Goal: Task Accomplishment & Management: Use online tool/utility

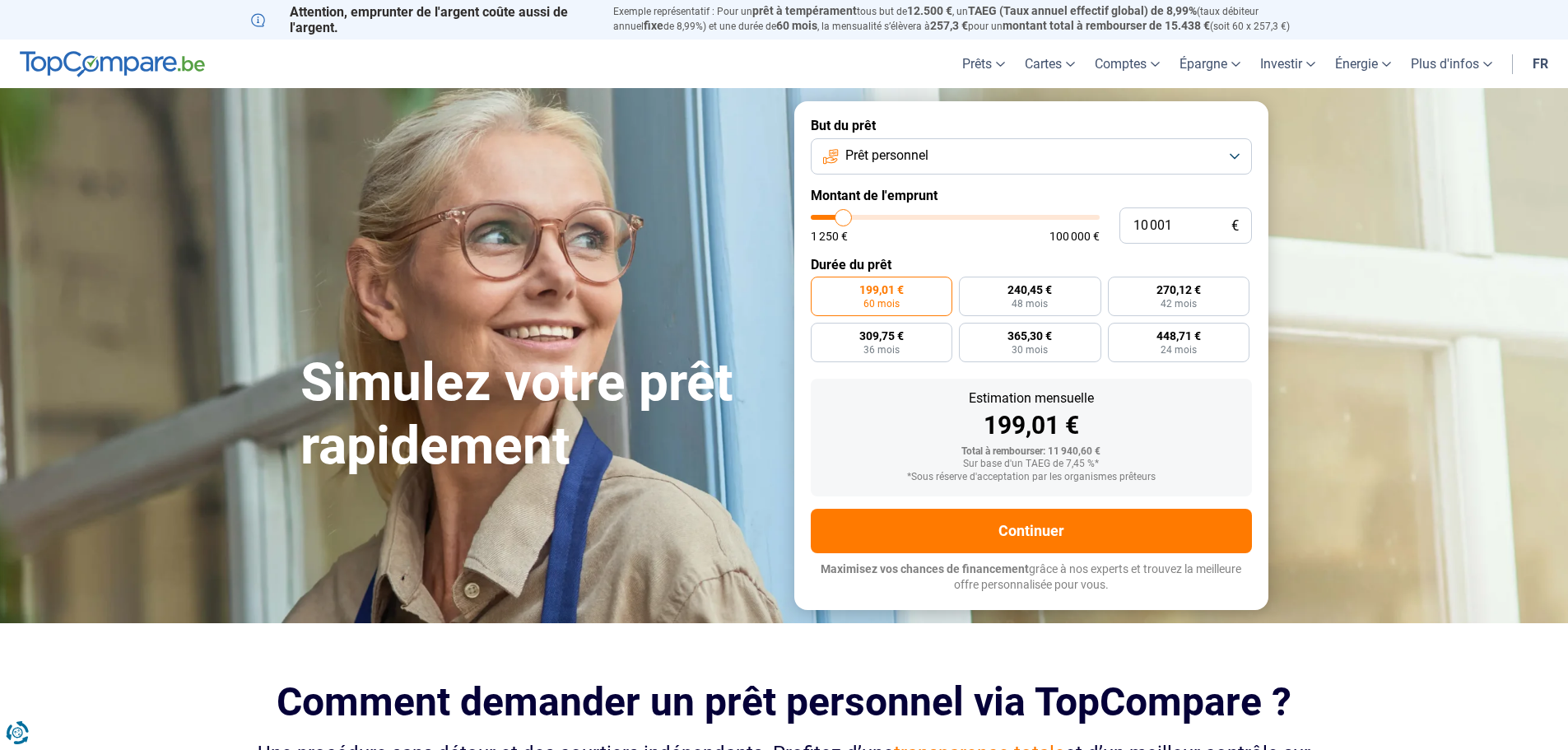
type input "10 250"
type input "10250"
type input "10 500"
type input "10500"
type input "11 000"
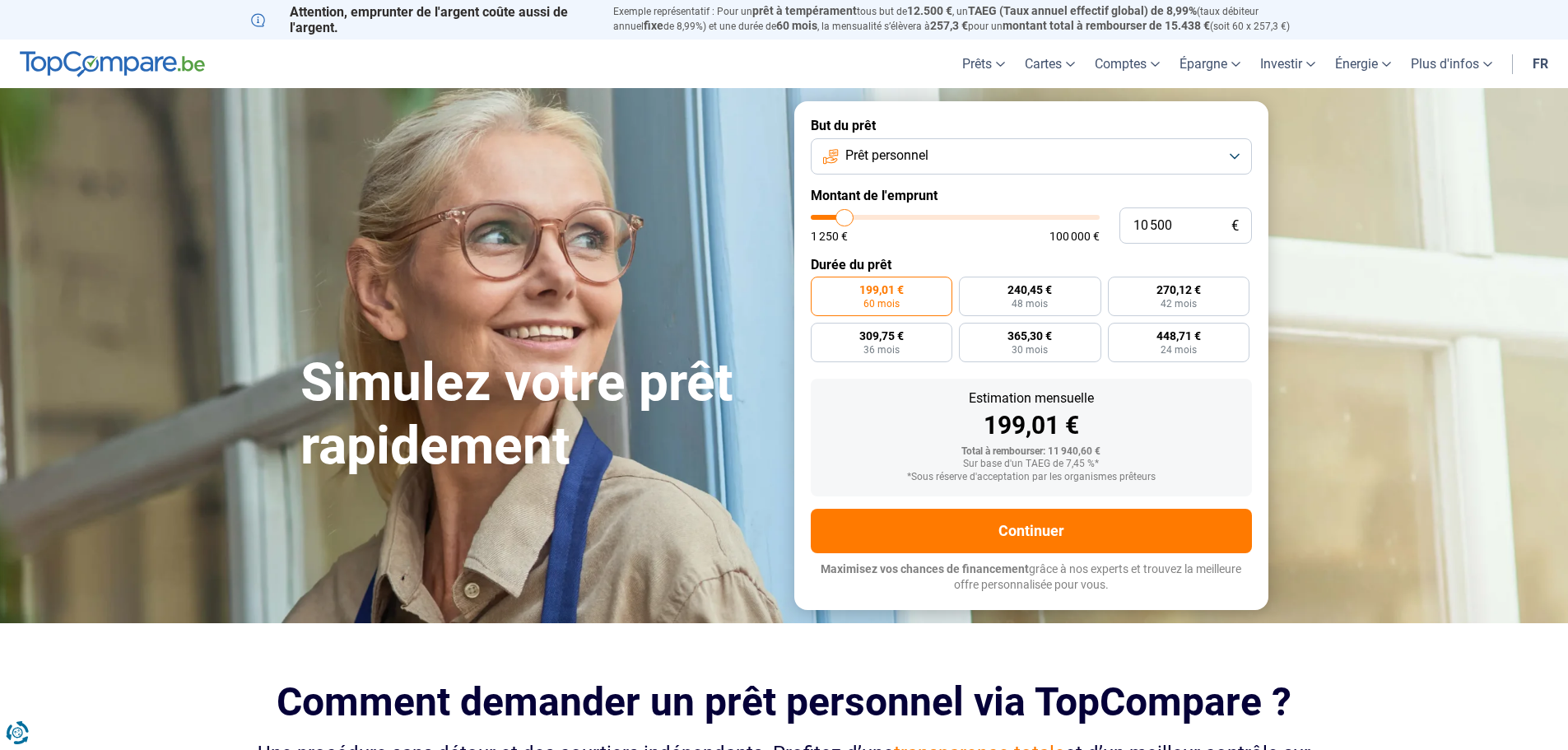
type input "11000"
type input "11 250"
type input "11250"
type input "11 500"
type input "11500"
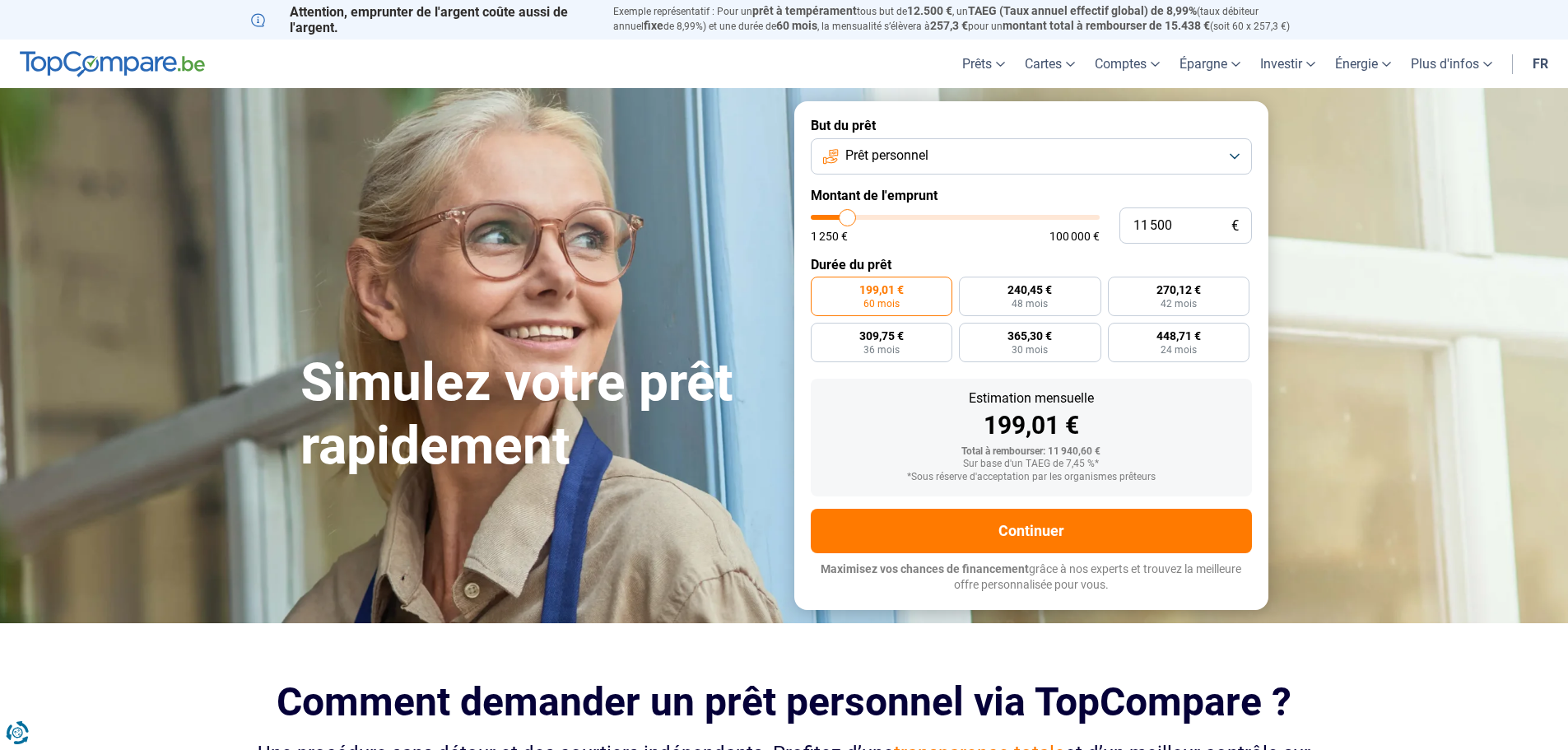
type input "11 750"
type input "11750"
type input "12 000"
type input "12000"
type input "12 500"
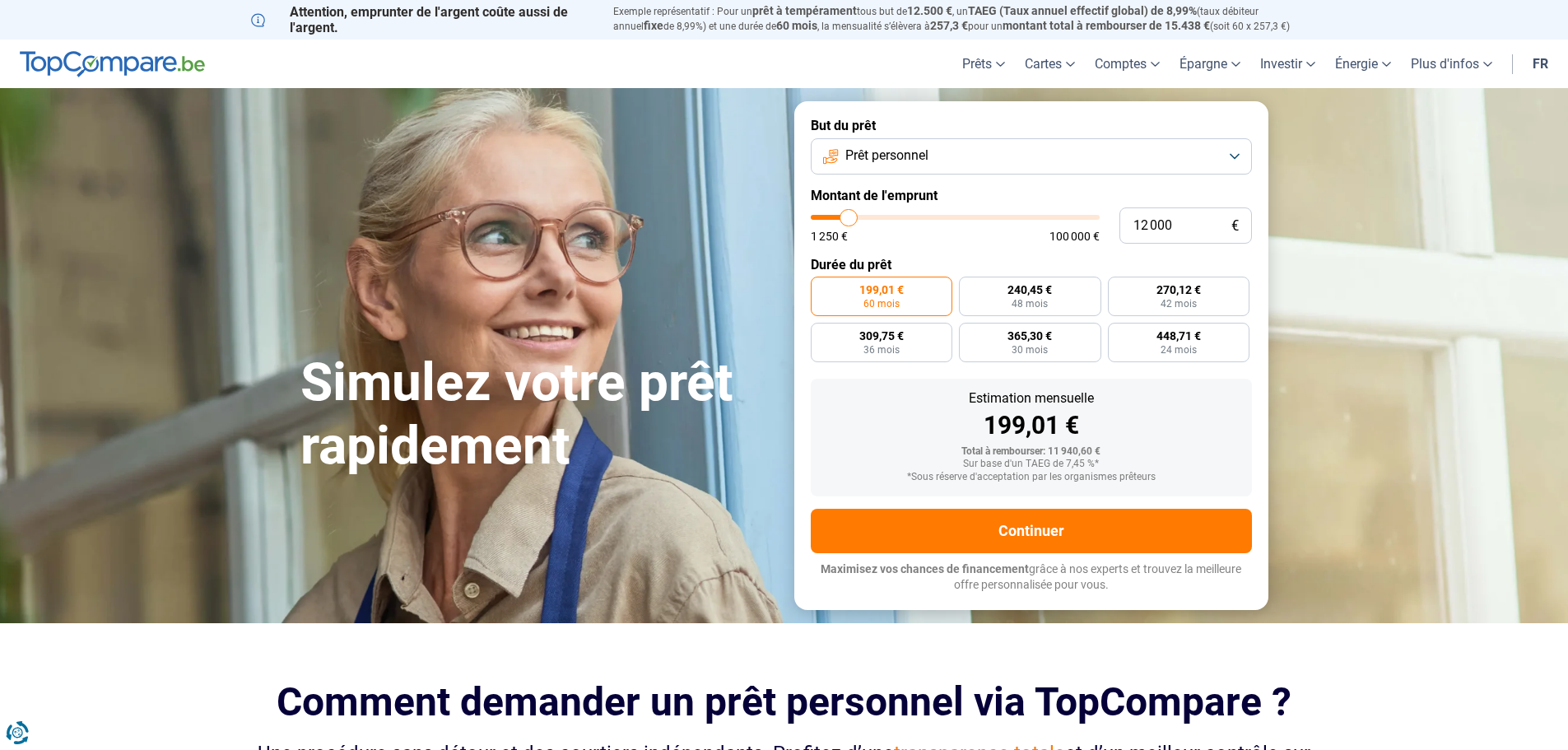
type input "12500"
type input "12 750"
type input "12750"
type input "13 000"
type input "13000"
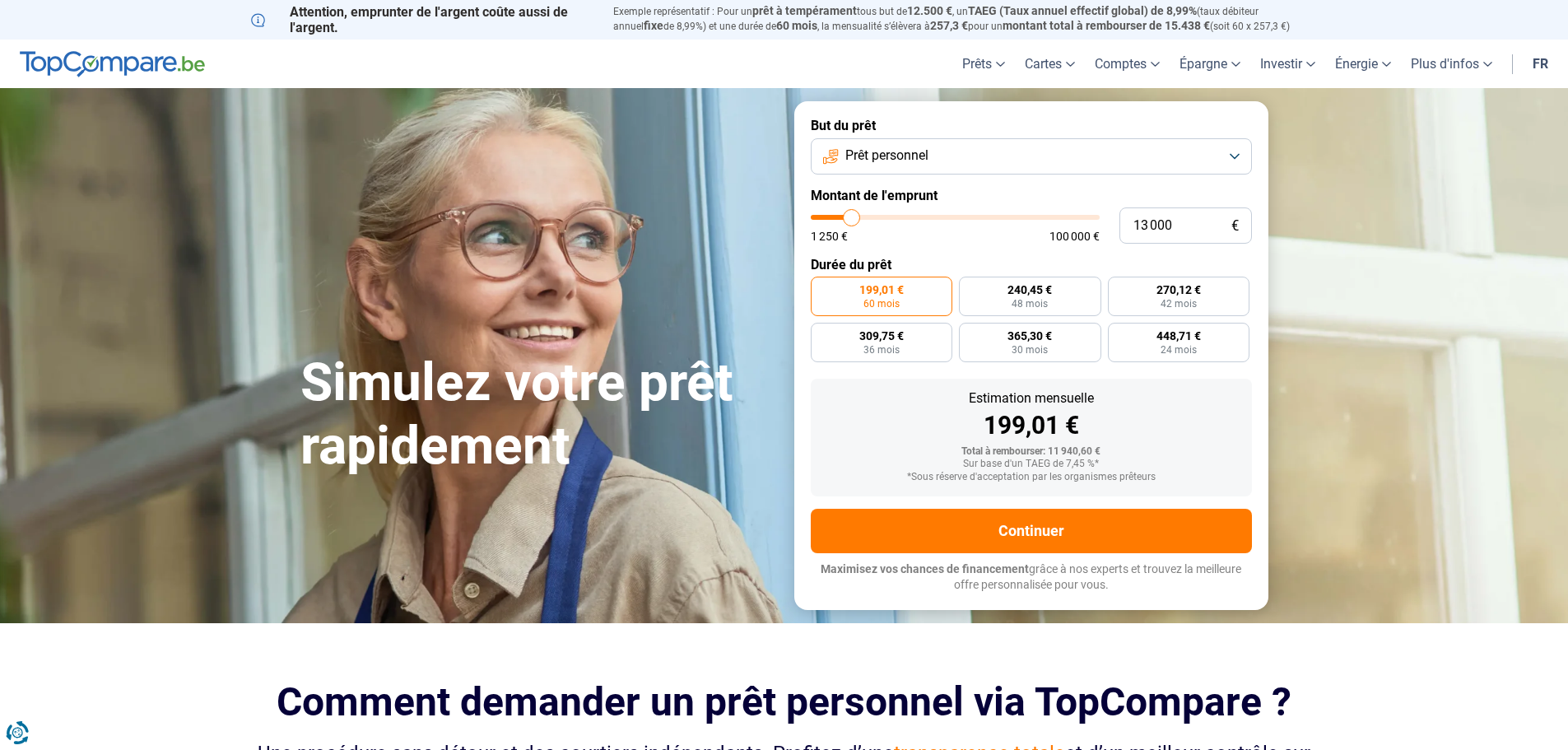
type input "13 250"
type input "13250"
type input "13 500"
type input "13500"
type input "14 000"
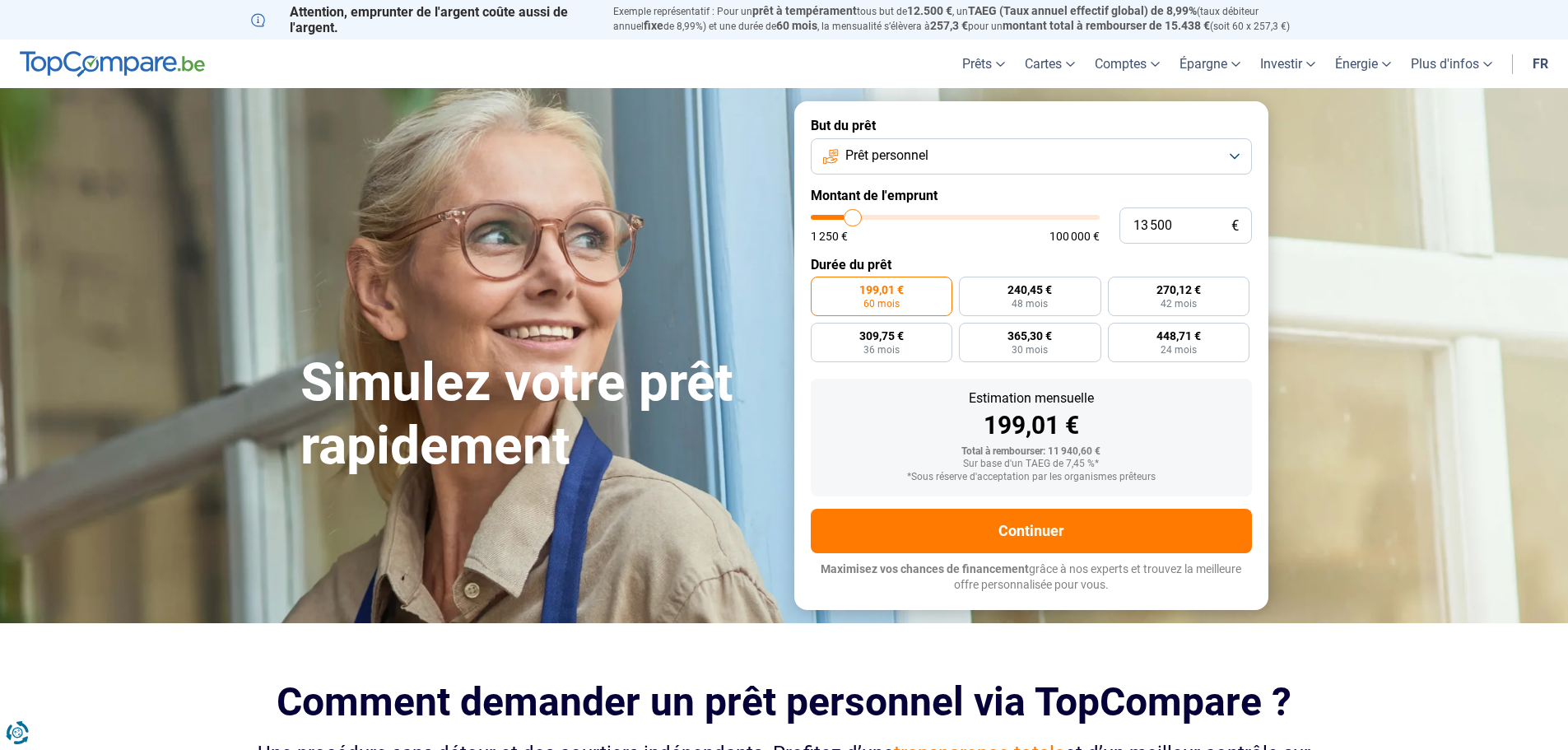
type input "14000"
type input "14 250"
type input "14250"
type input "14 500"
type input "14500"
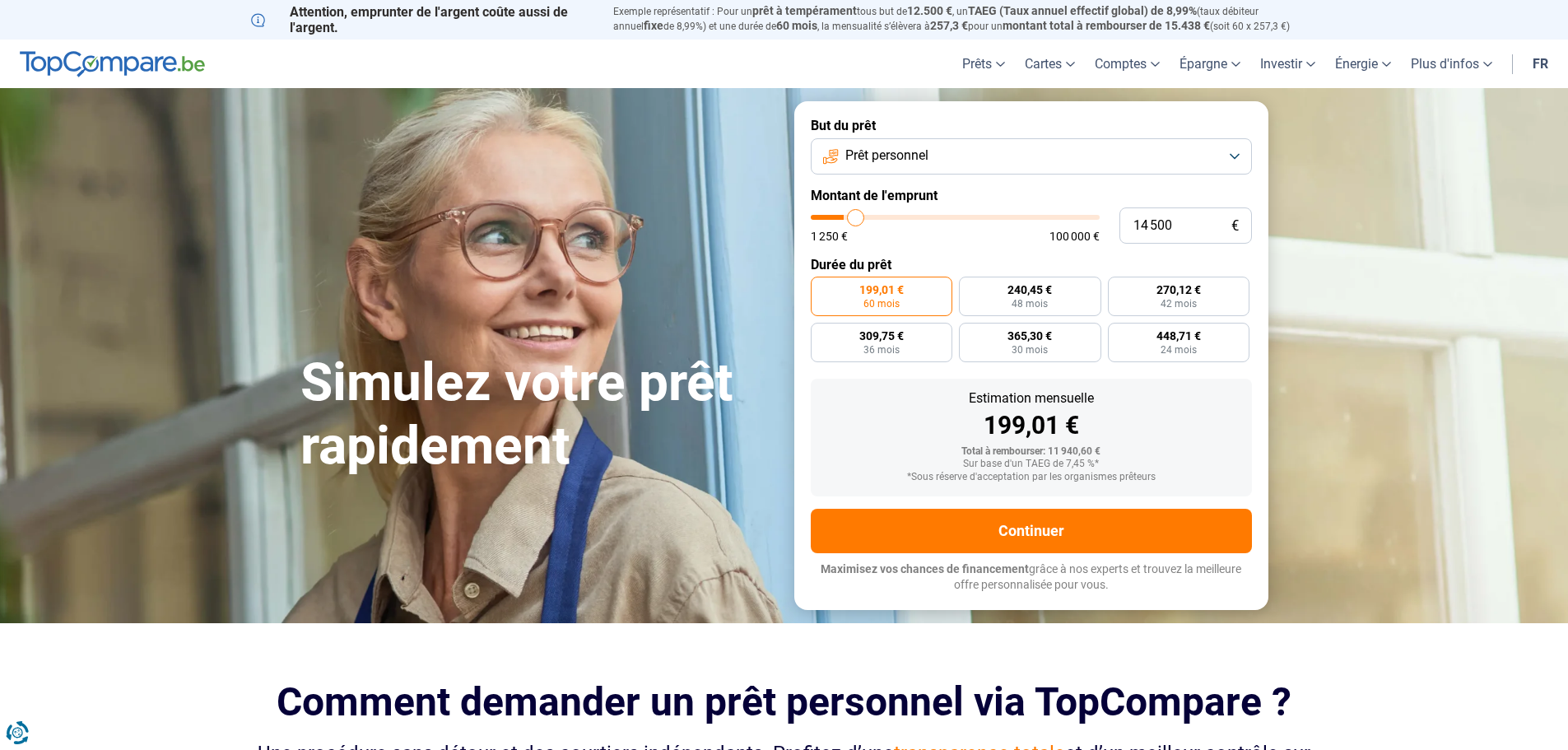
type input "14 750"
type input "14750"
type input "15 000"
type input "15000"
type input "15 500"
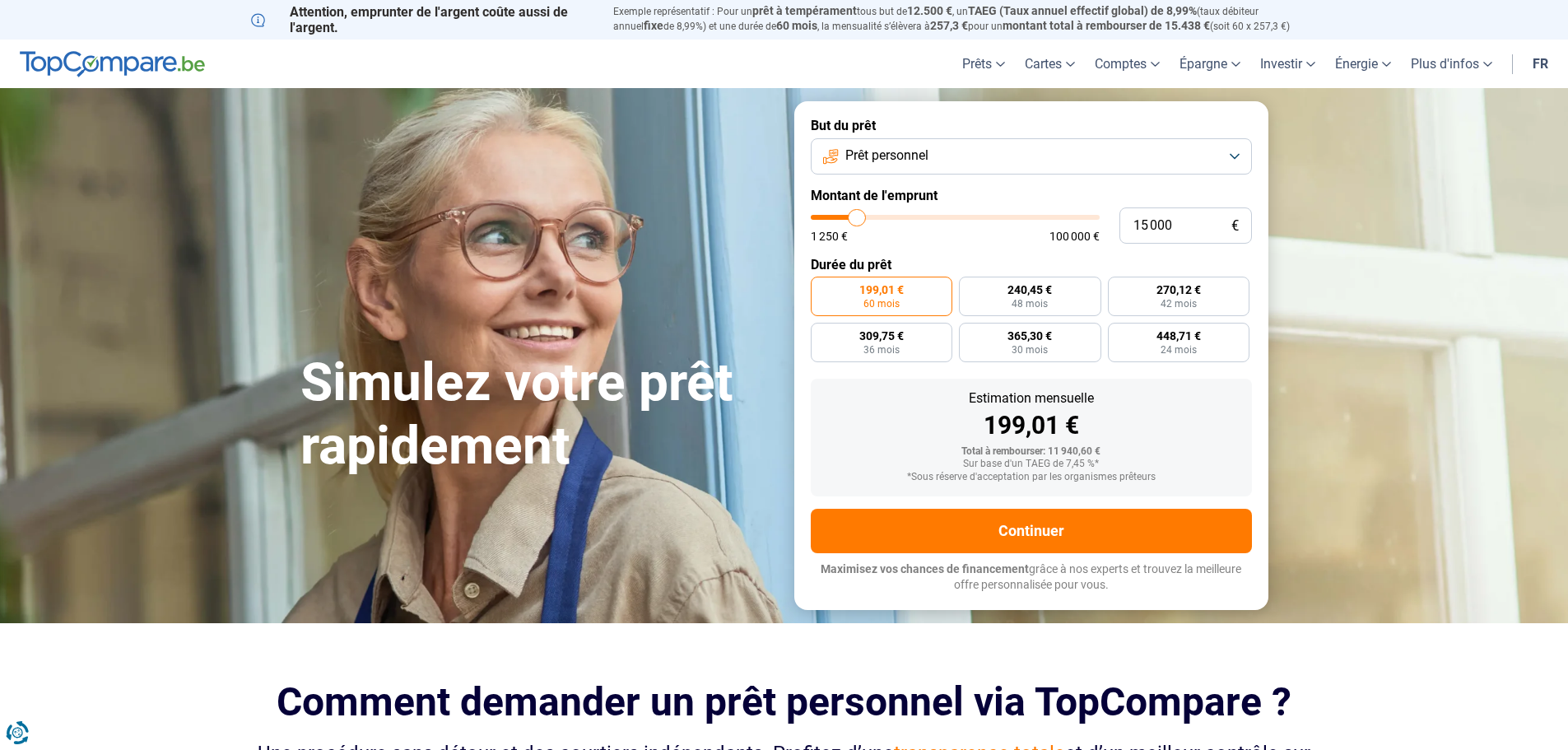
type input "15500"
type input "15 000"
type input "15000"
type input "14 750"
type input "14750"
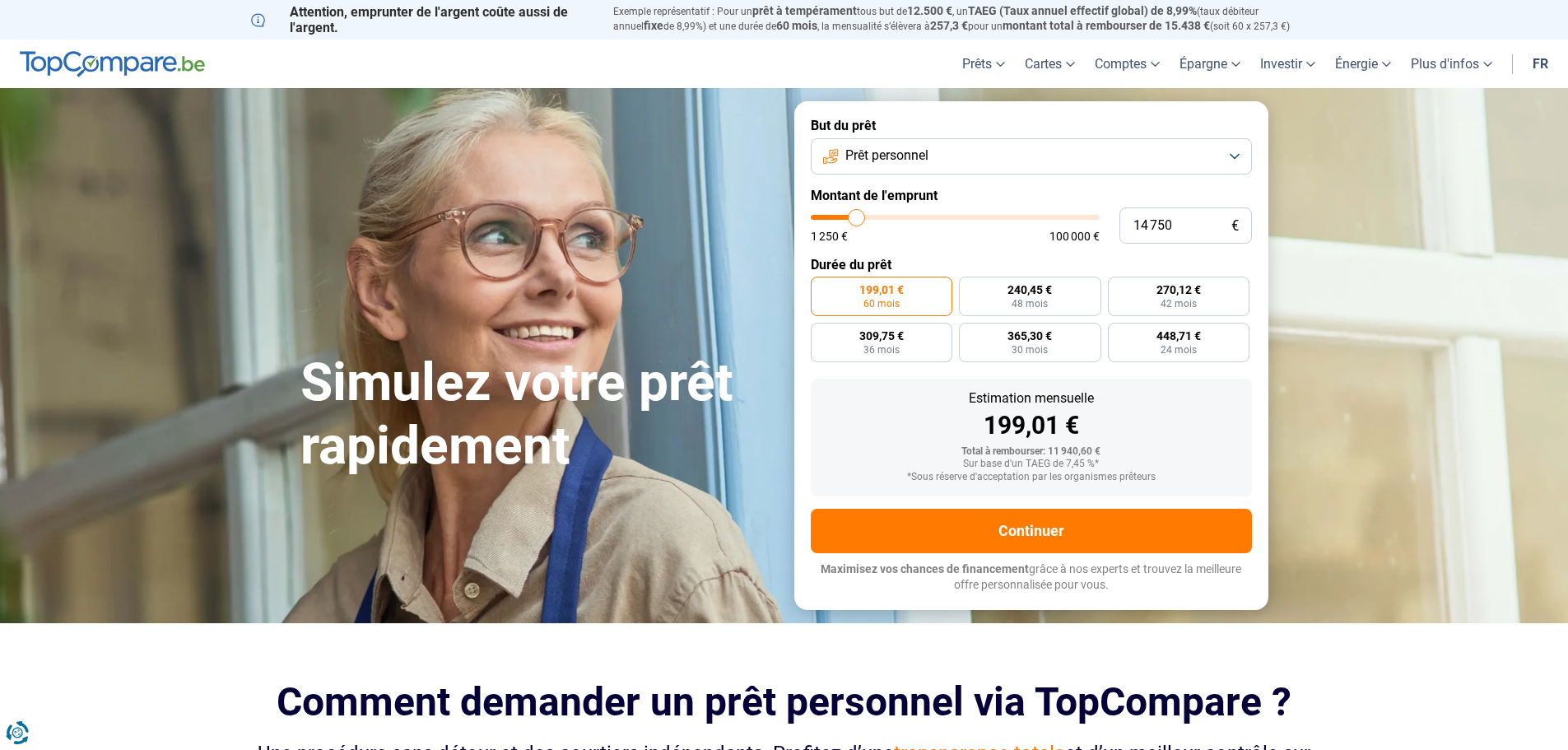
type input "14 500"
type input "14500"
type input "14 250"
type input "14250"
type input "14 000"
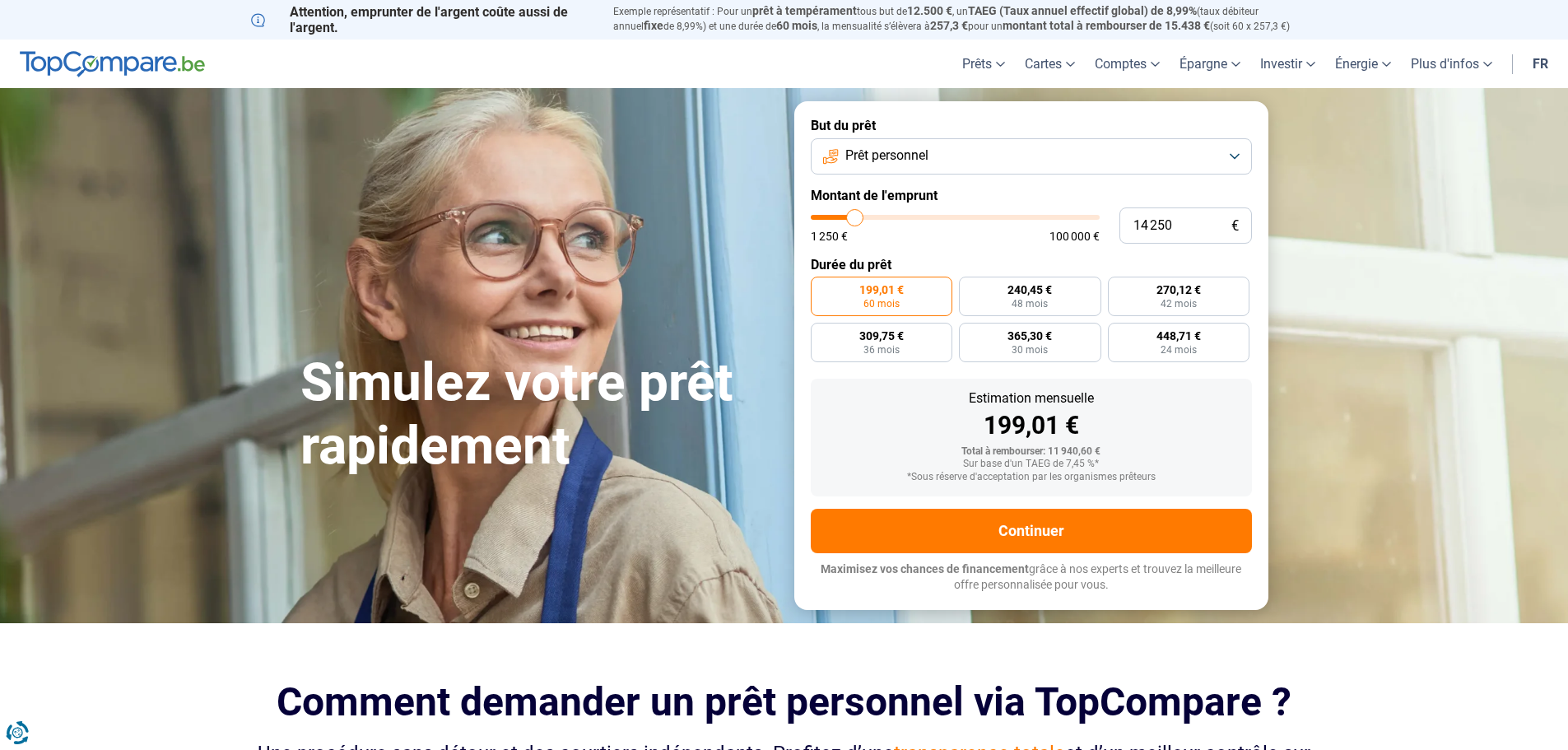
type input "14000"
type input "13 500"
type input "13500"
type input "13 250"
type input "13250"
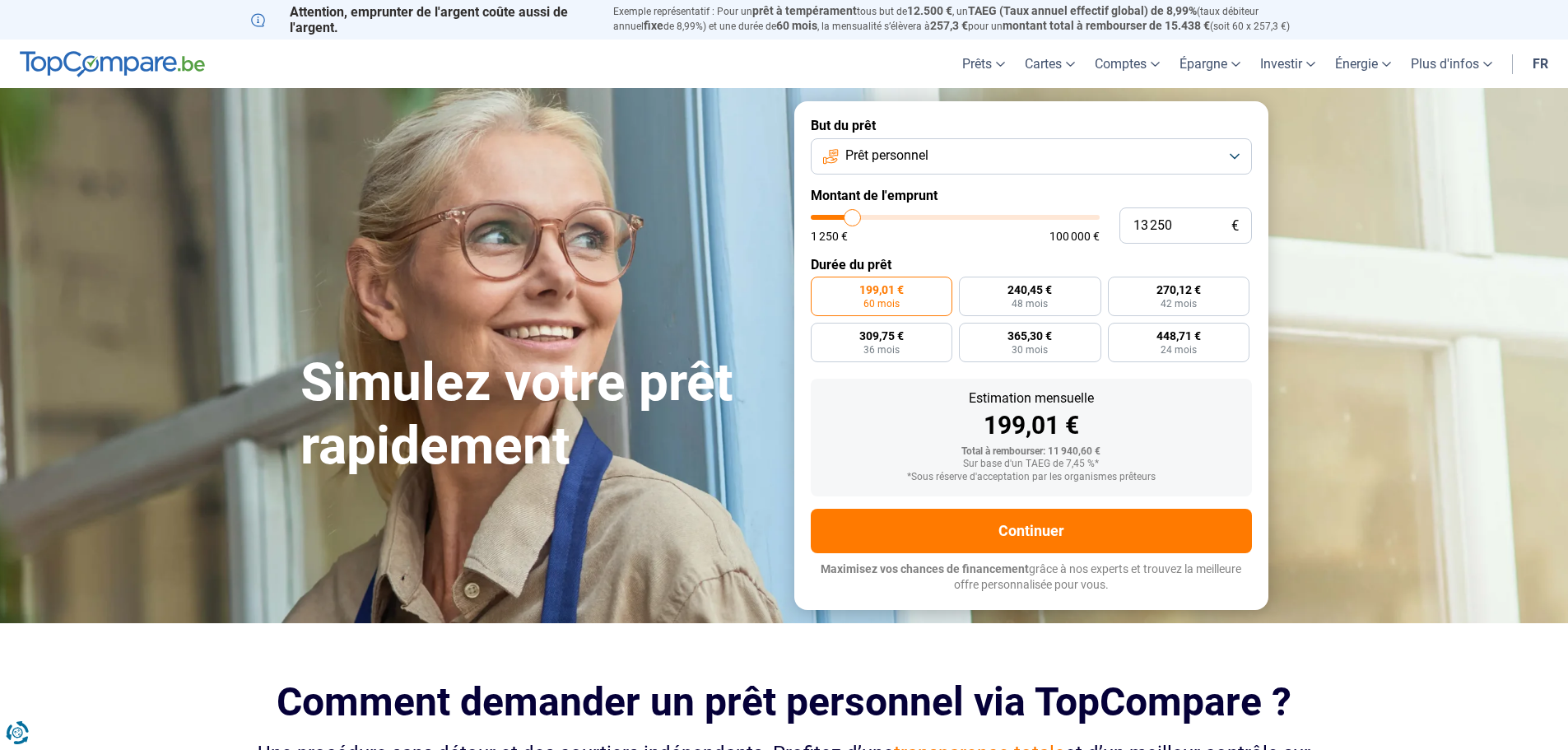
type input "13 000"
type input "13000"
type input "12 750"
type input "12750"
type input "12 500"
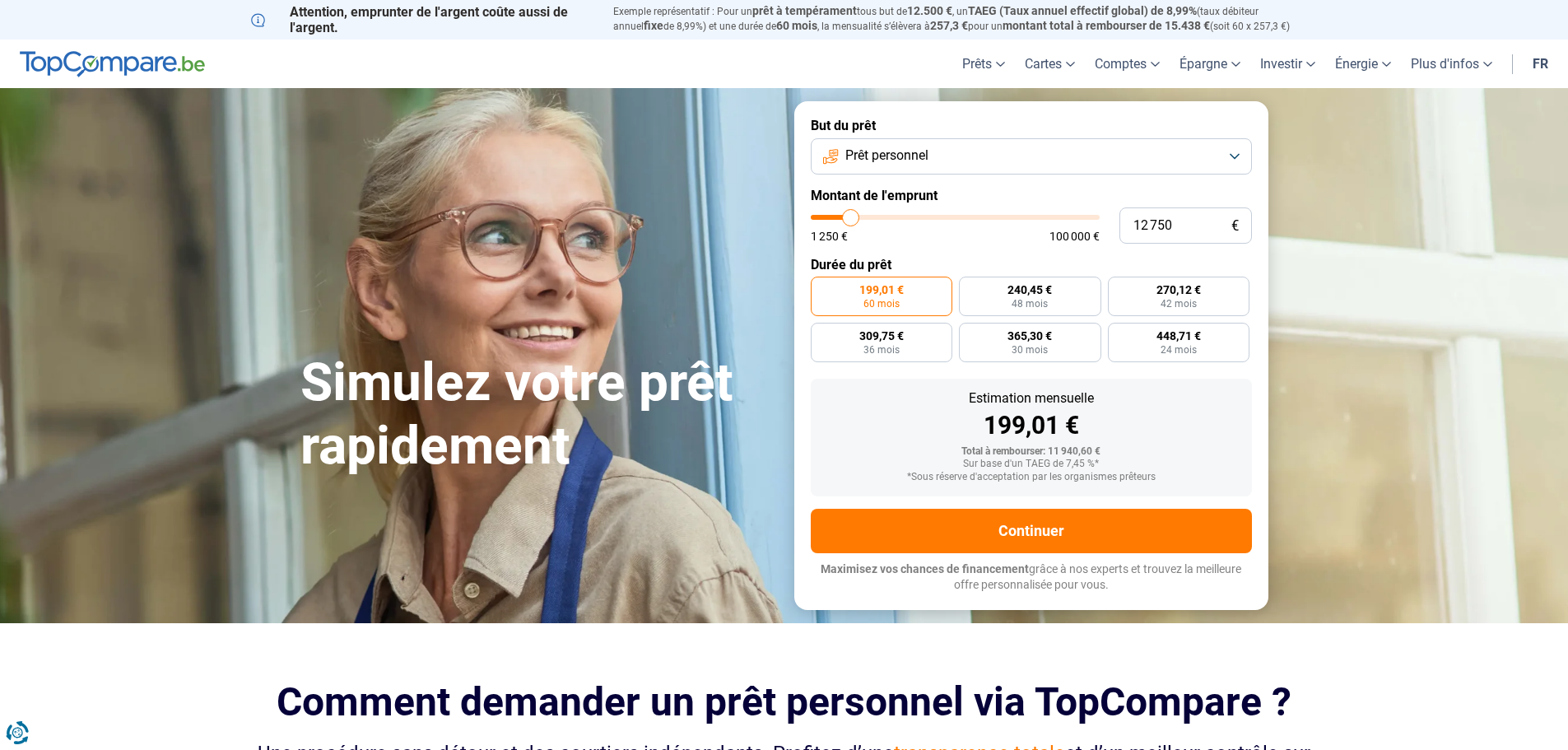
type input "12500"
type input "12 000"
type input "12000"
type input "11 750"
type input "11750"
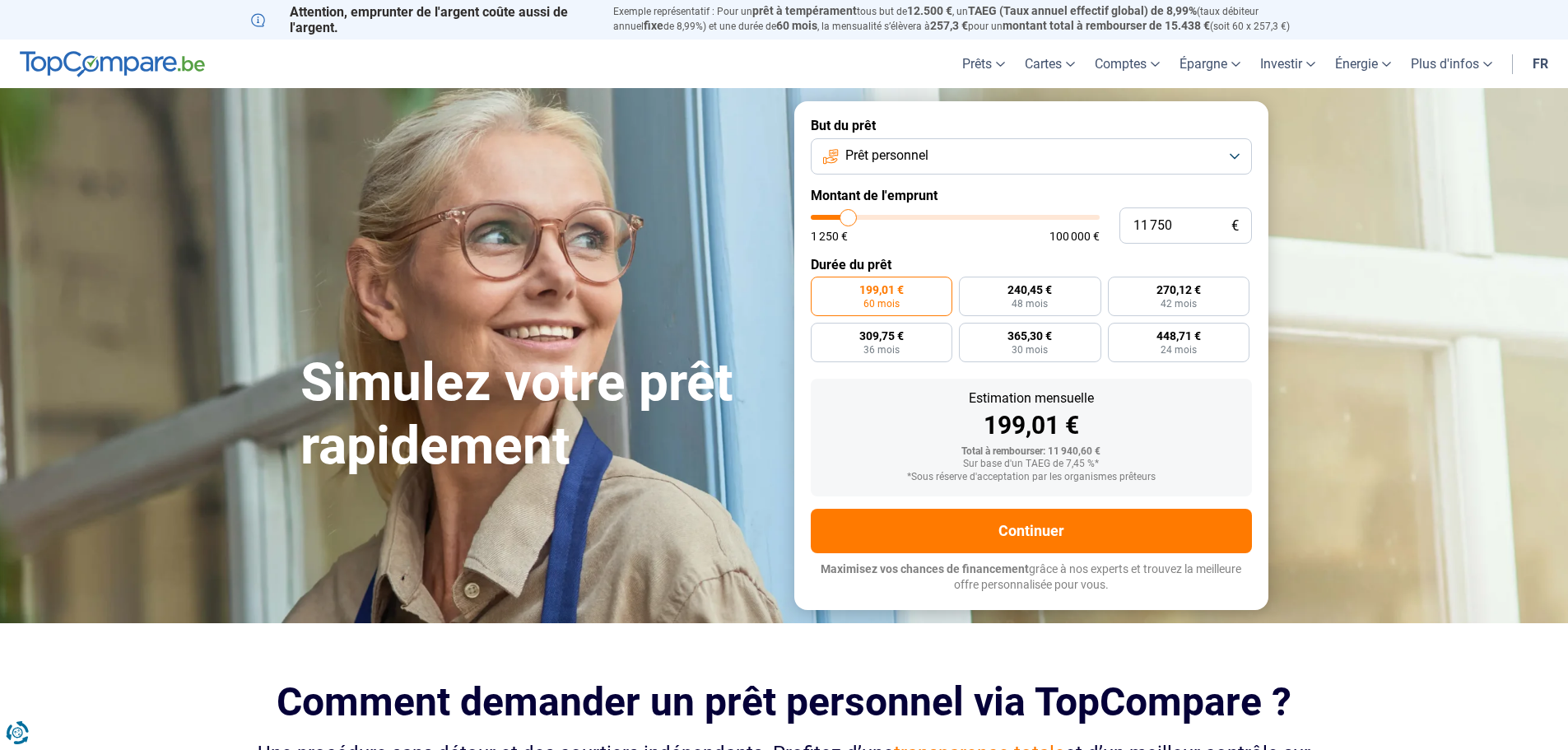
type input "11 500"
type input "11500"
type input "11 250"
type input "11250"
type input "11 000"
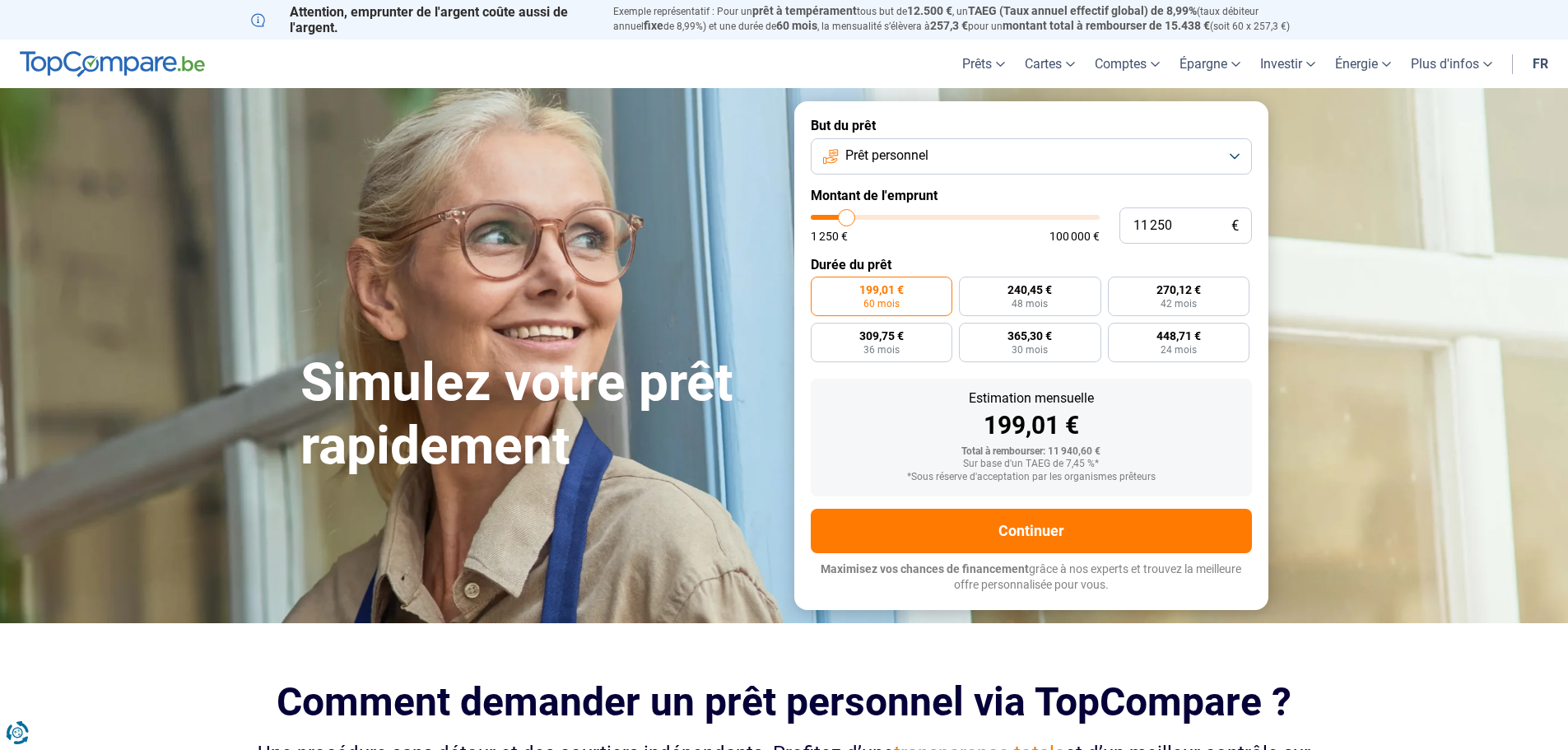
type input "11000"
type input "10 500"
type input "10500"
type input "10 250"
type input "10250"
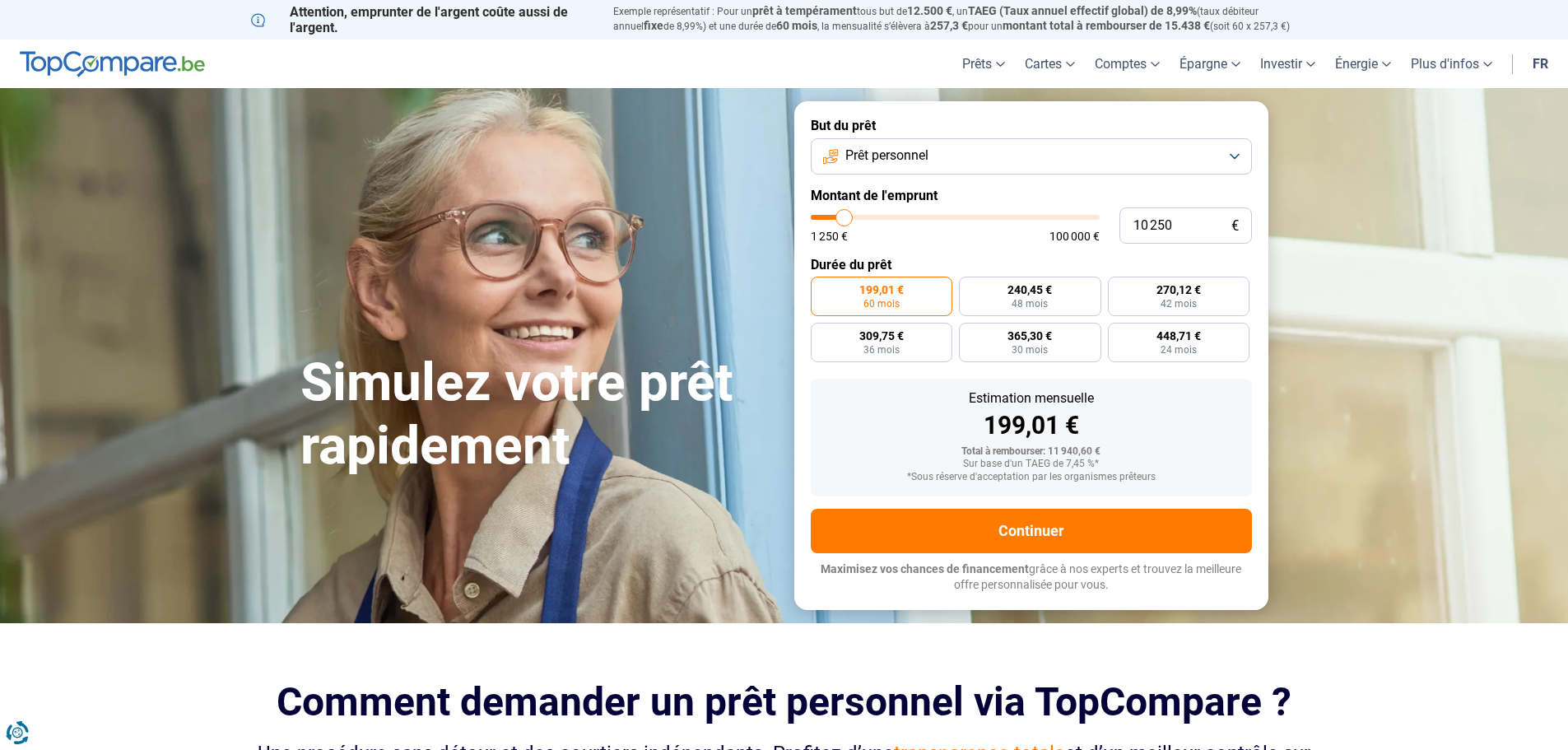
type input "10 000"
type input "10000"
type input "9 750"
type input "9750"
type input "9 500"
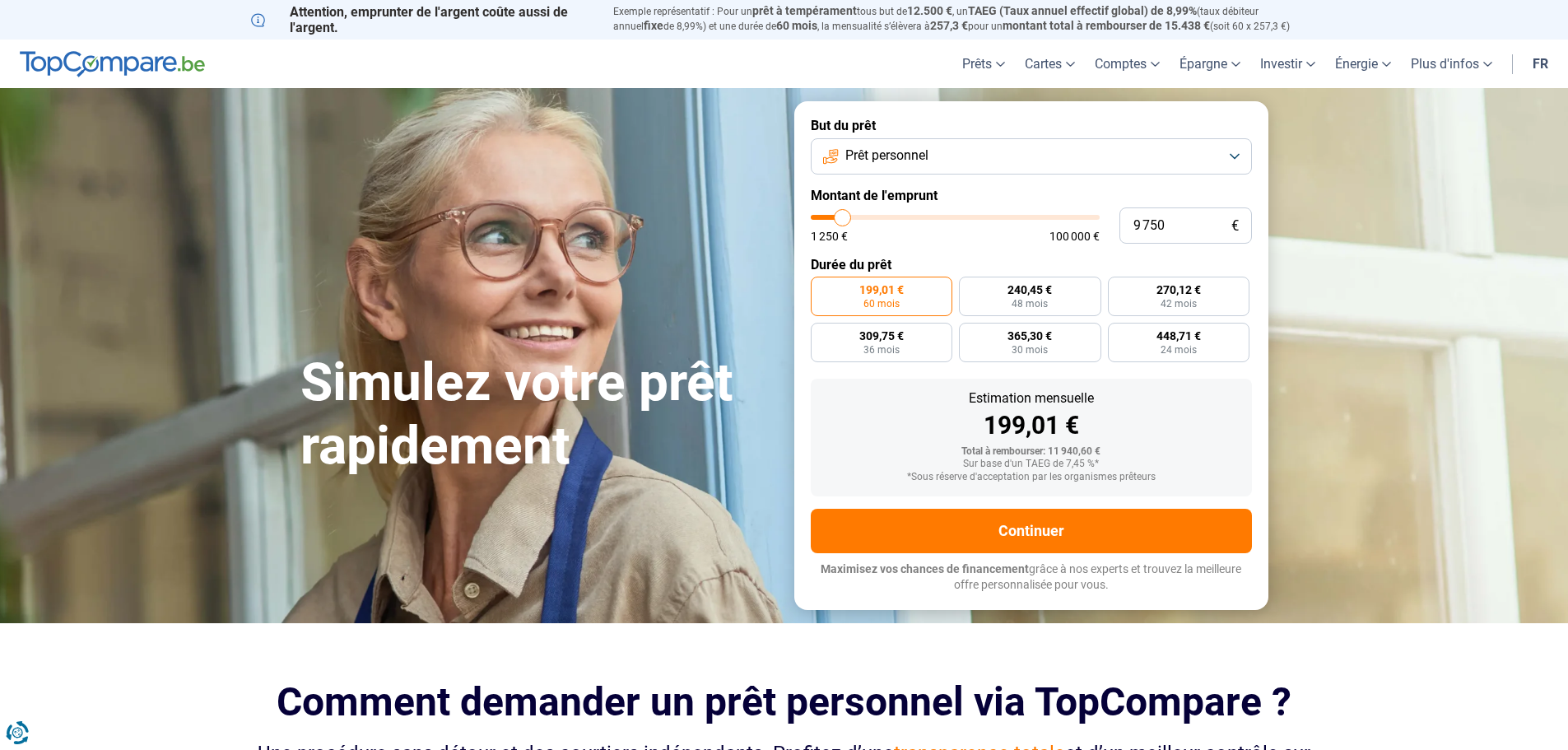
type input "9500"
type input "9 000"
type input "9000"
type input "8 750"
type input "8750"
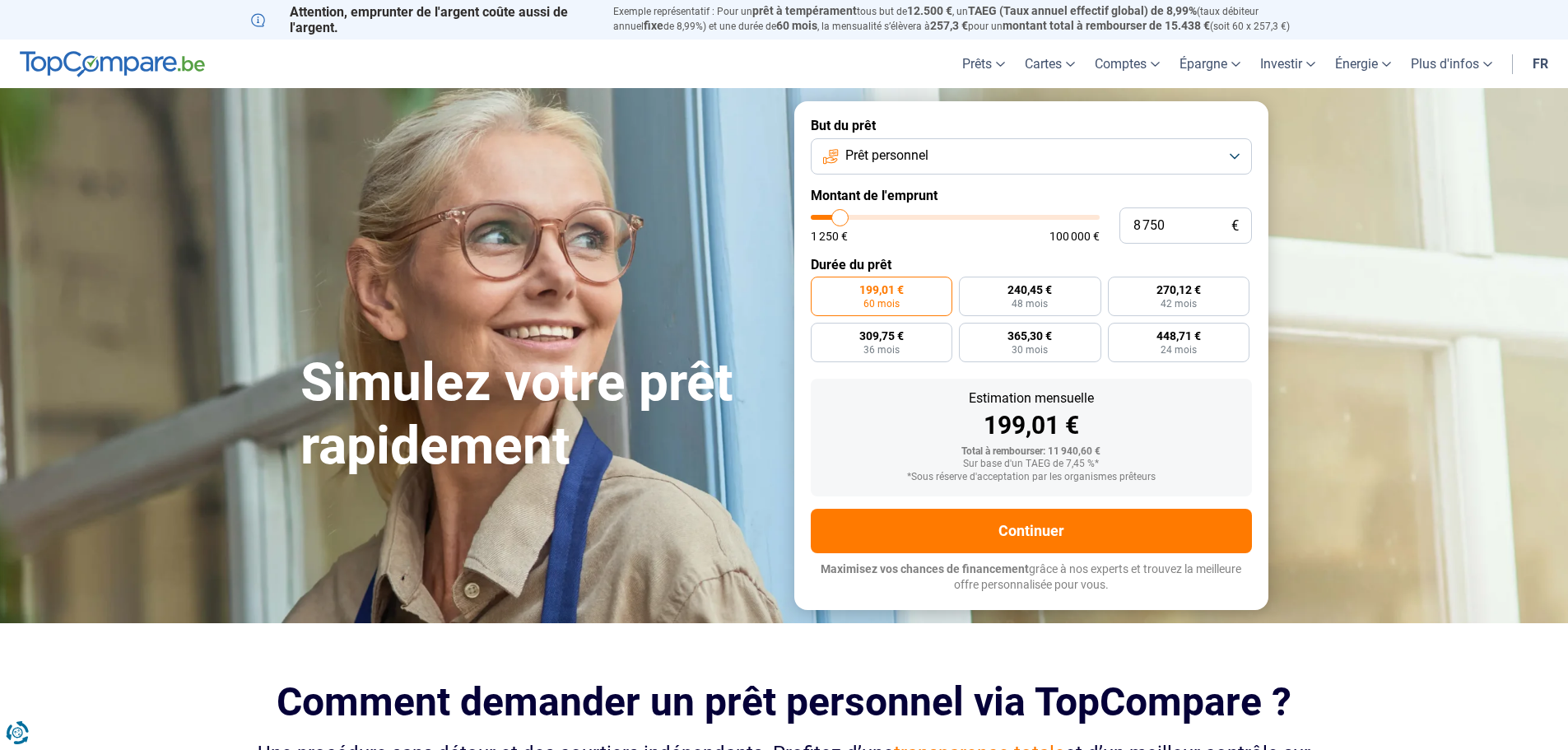
type input "8 500"
type input "8500"
type input "8 250"
type input "8250"
type input "8 000"
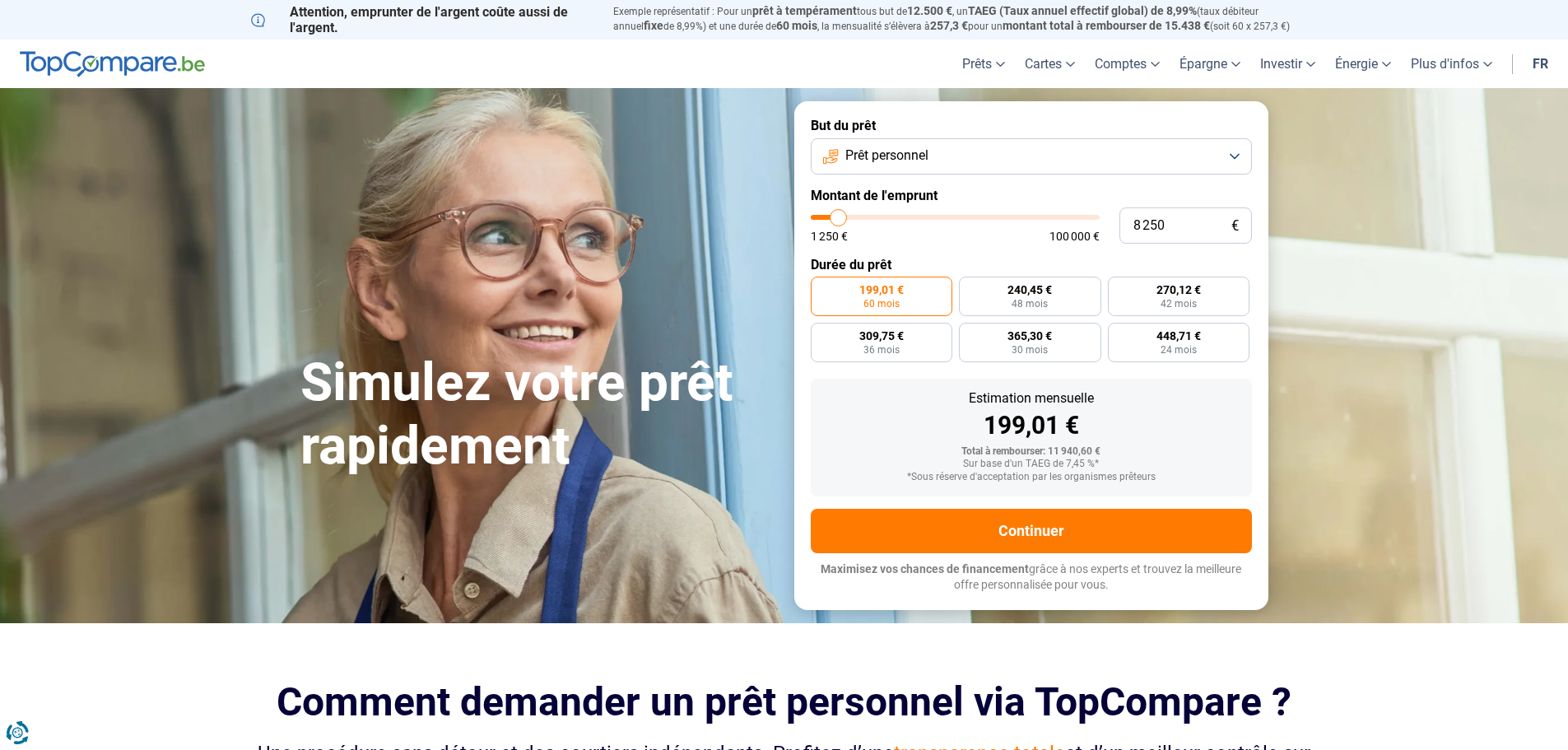
type input "8000"
type input "7 500"
type input "7500"
type input "7 250"
type input "7250"
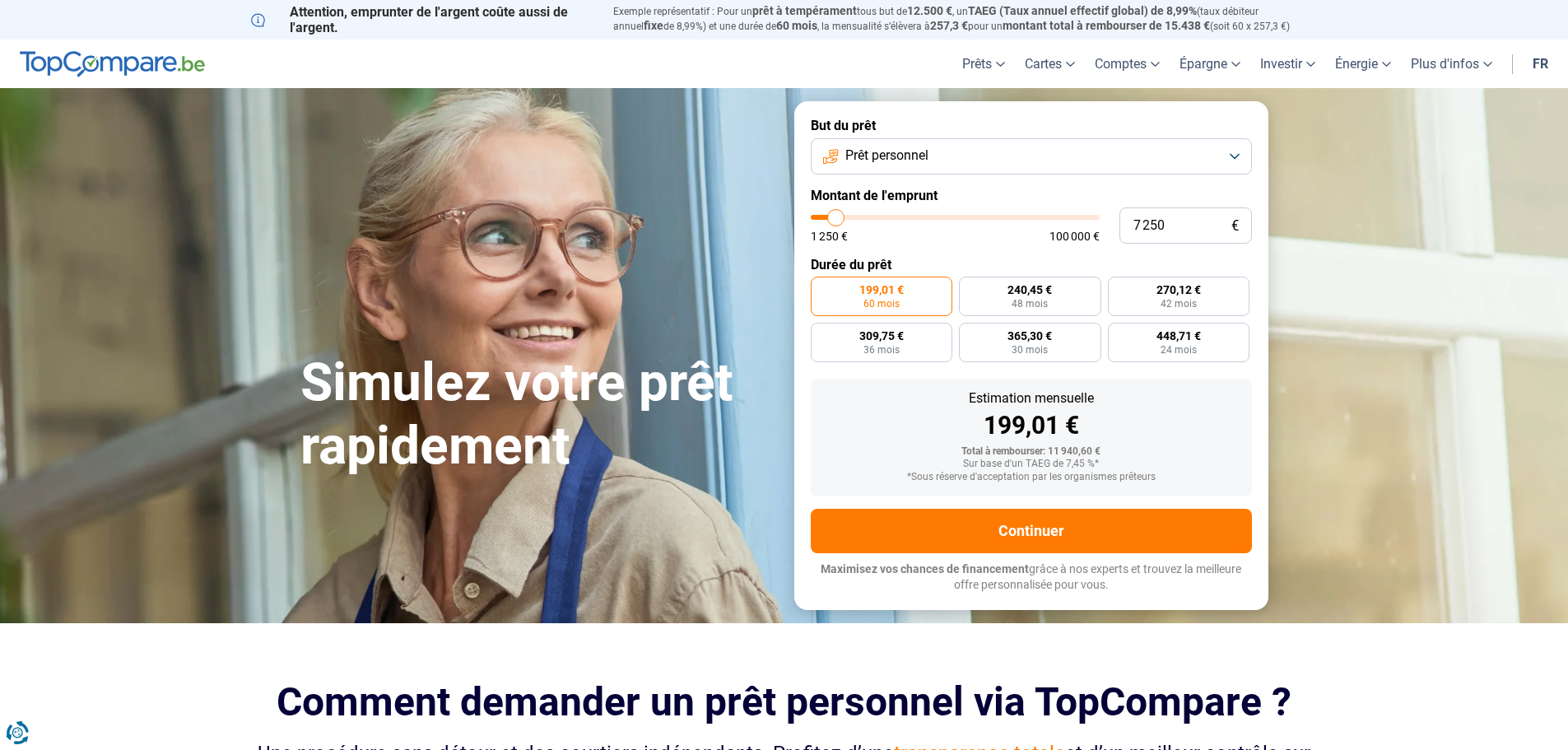
type input "7 000"
type input "7000"
type input "6 750"
type input "6750"
type input "6 500"
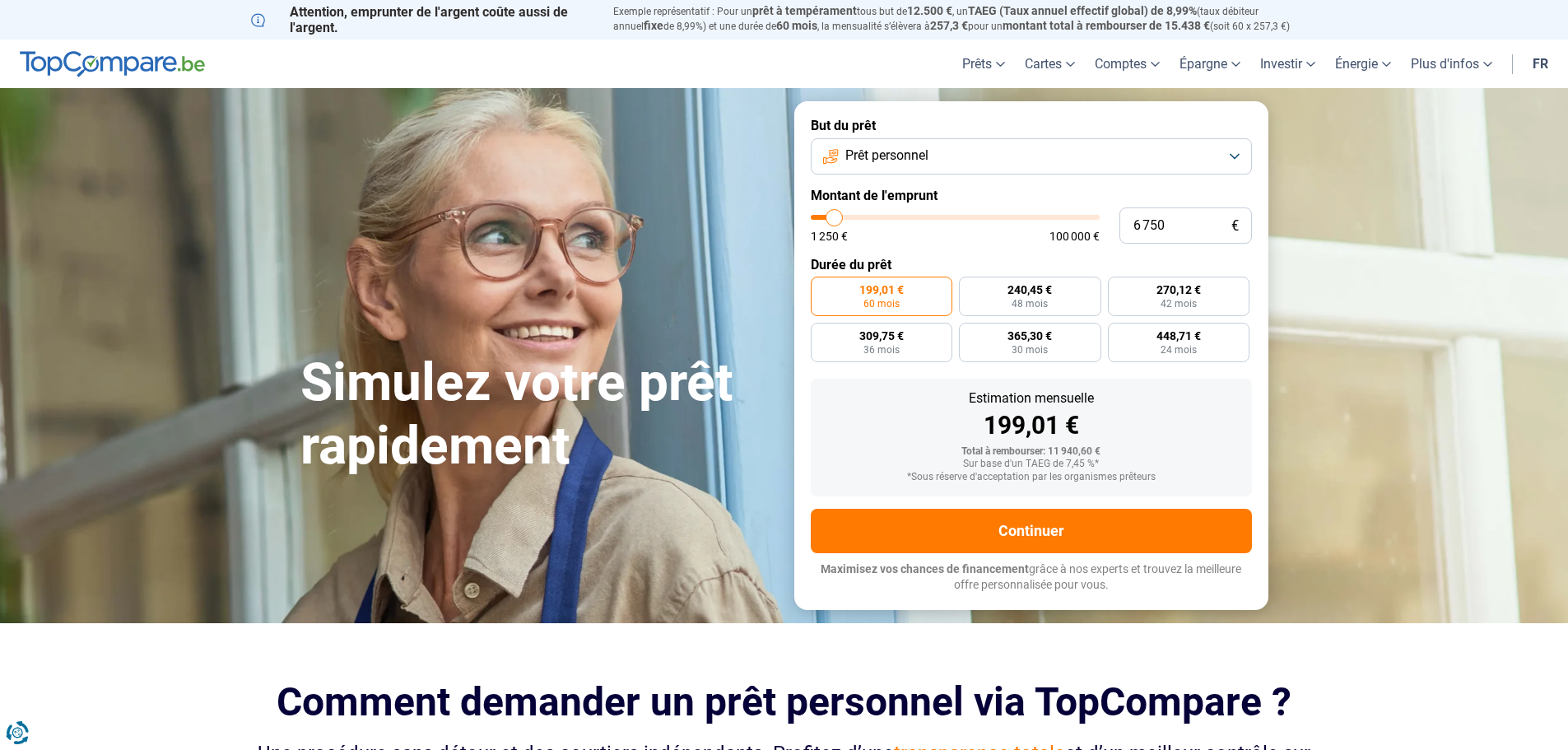
type input "6500"
type input "6 000"
type input "6000"
type input "5 750"
type input "5750"
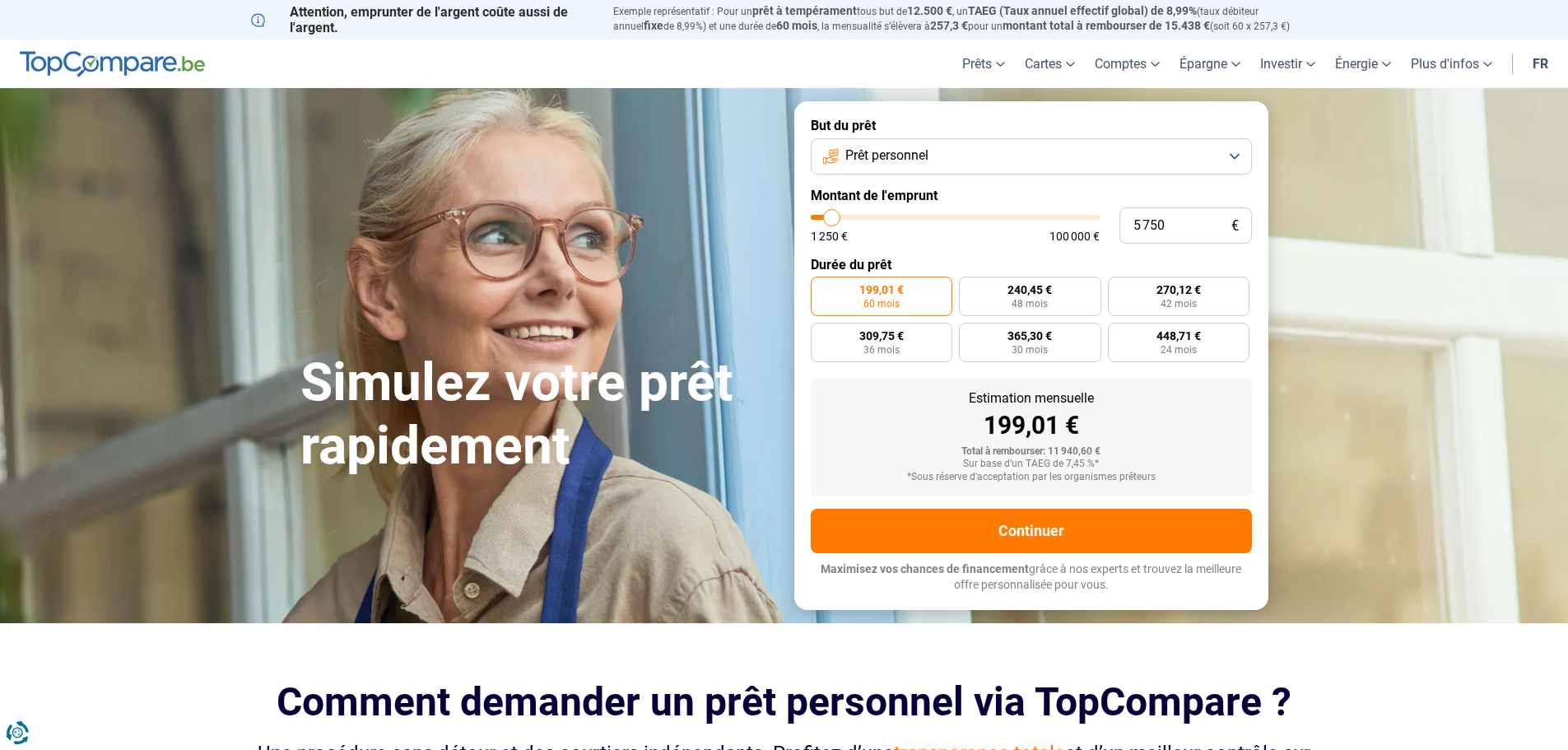
type input "5 500"
drag, startPoint x: 842, startPoint y: 218, endPoint x: 832, endPoint y: 213, distance: 11.2
type input "5500"
click at [832, 215] on input "range" at bounding box center [955, 218] width 289 height 5
radio input "true"
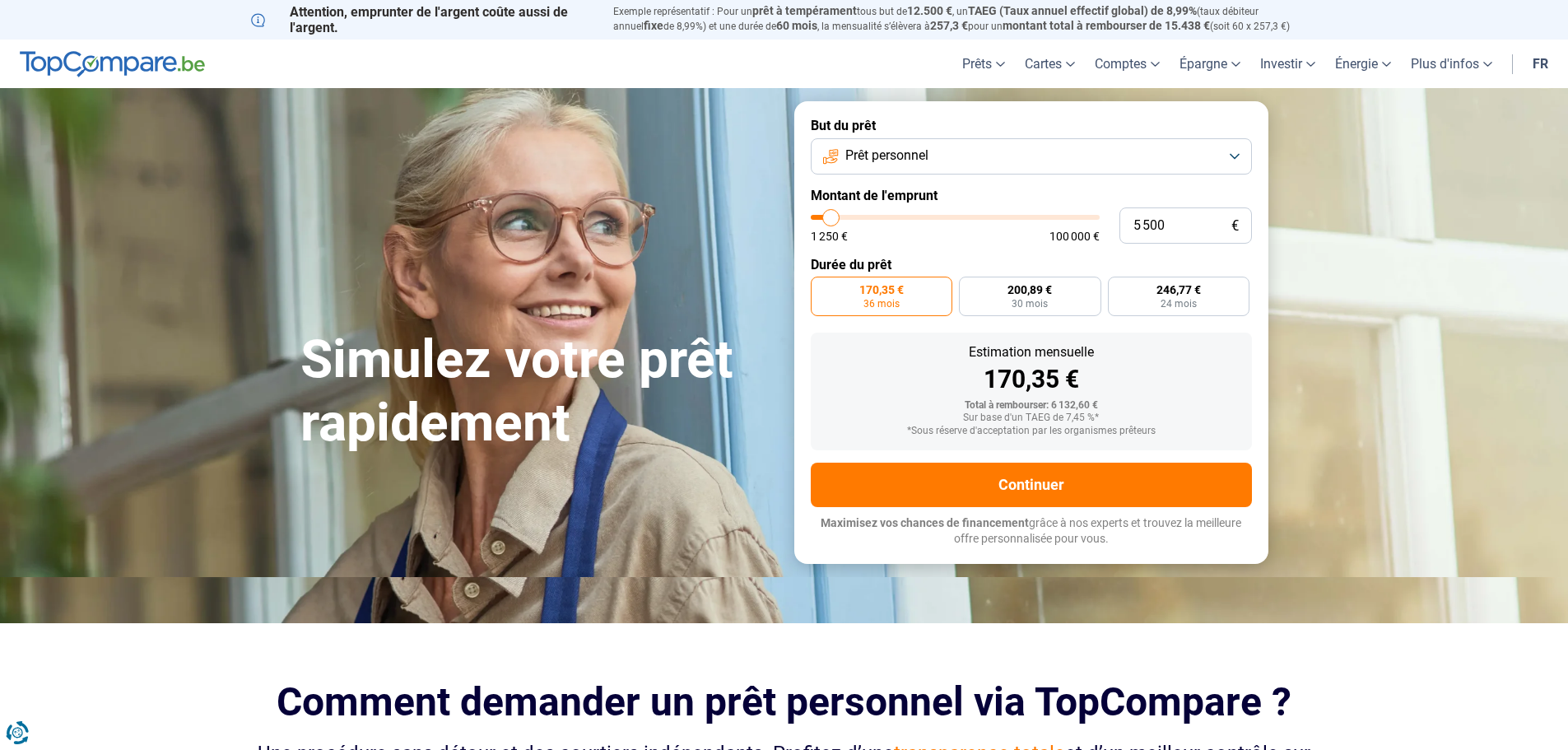
click at [958, 154] on button "Prêt personnel" at bounding box center [1030, 156] width 441 height 37
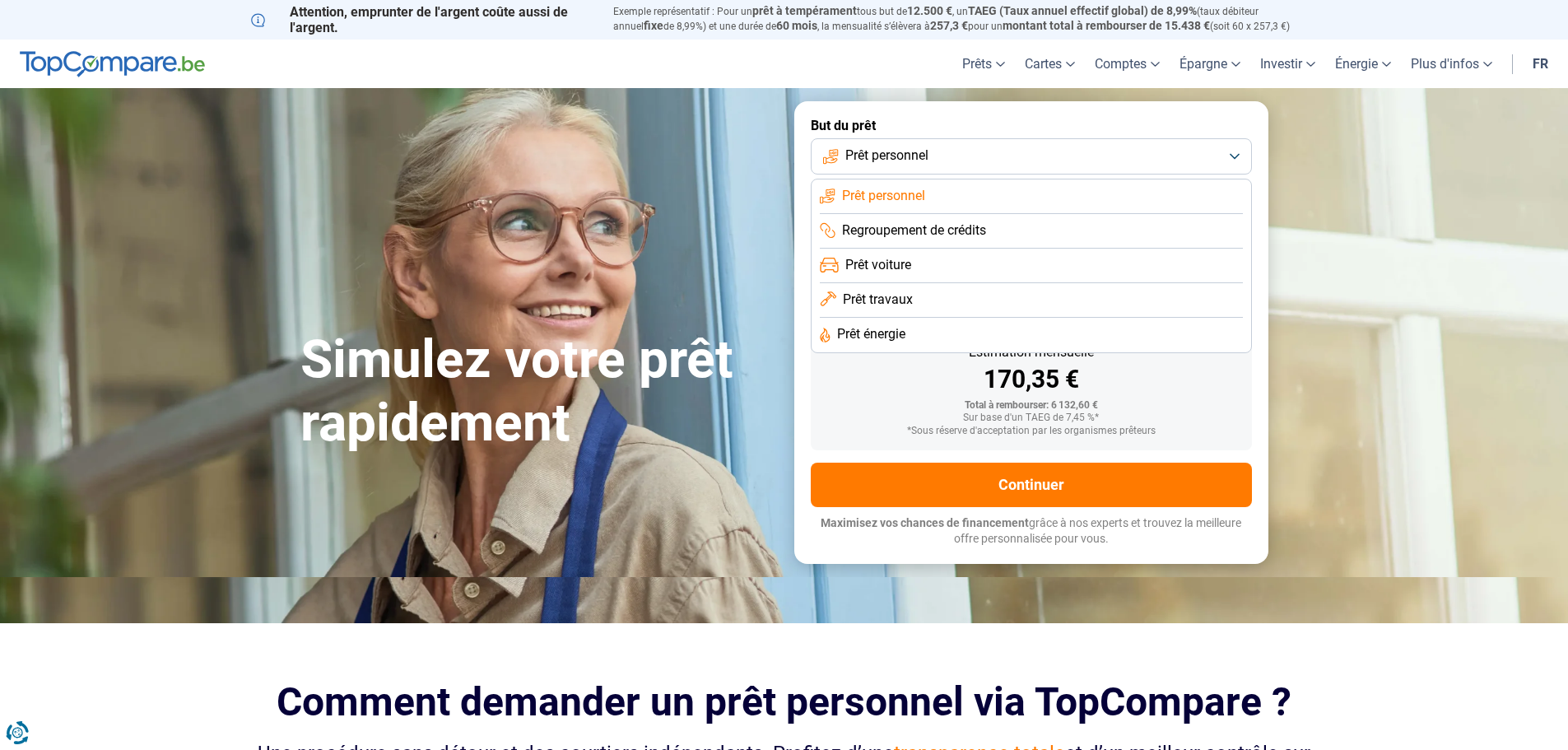
click at [958, 154] on button "Prêt personnel" at bounding box center [1030, 156] width 441 height 37
